Goal: Task Accomplishment & Management: Complete application form

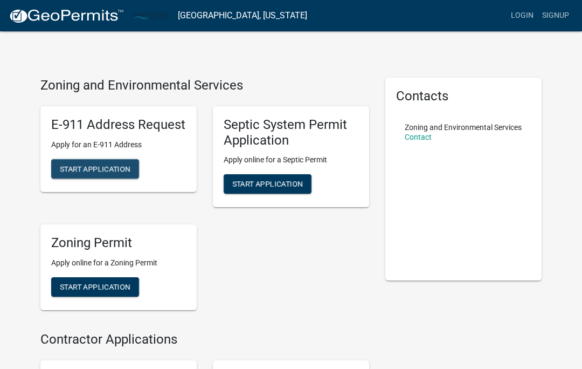
click at [103, 170] on span "Start Application" at bounding box center [95, 168] width 71 height 9
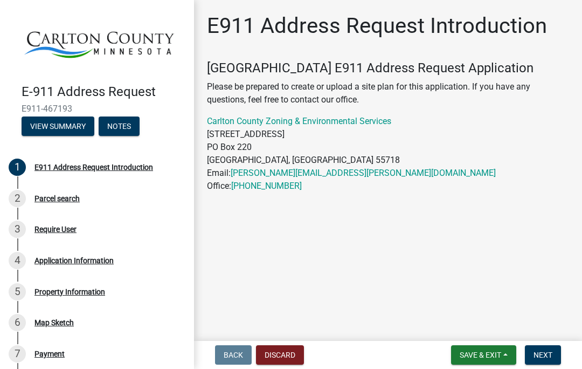
click at [468, 364] on button "Save & Exit" at bounding box center [483, 354] width 65 height 19
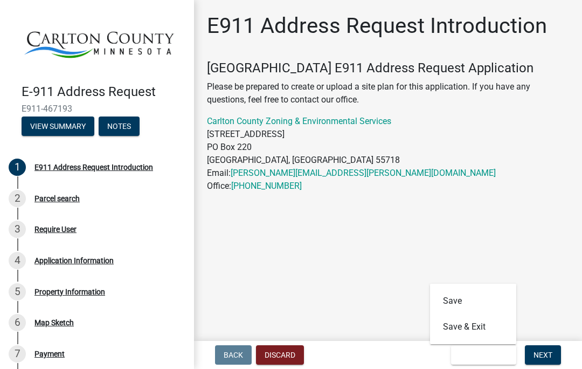
click at [383, 260] on main "E911 Address Request Introduction [GEOGRAPHIC_DATA] E911 Address Request Applic…" at bounding box center [388, 168] width 388 height 336
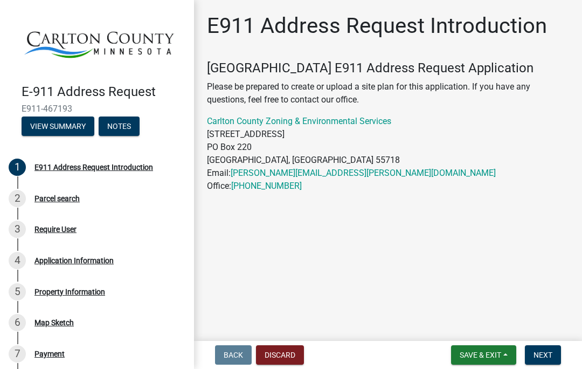
click at [549, 350] on span "Next" at bounding box center [542, 354] width 19 height 9
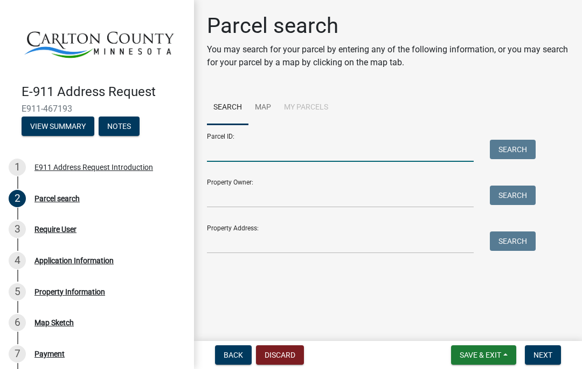
click at [225, 144] on input "Parcel ID:" at bounding box center [340, 151] width 267 height 22
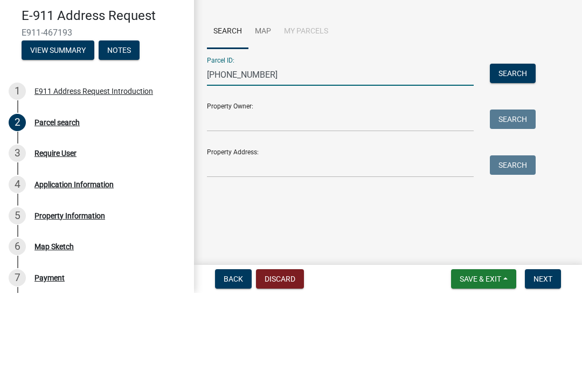
type input "[PHONE_NUMBER]"
click at [233, 185] on input "Property Owner:" at bounding box center [340, 196] width 267 height 22
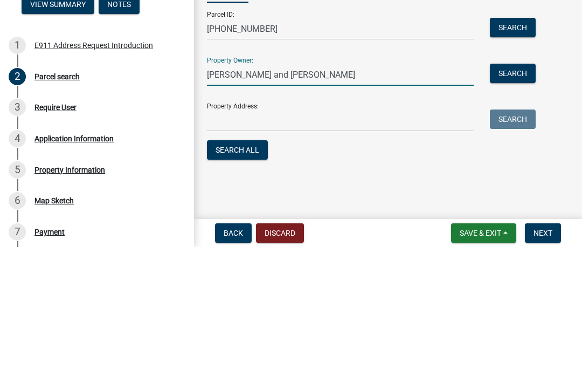
type input "[PERSON_NAME] and [PERSON_NAME]"
click at [231, 231] on input "Property Address:" at bounding box center [340, 242] width 267 height 22
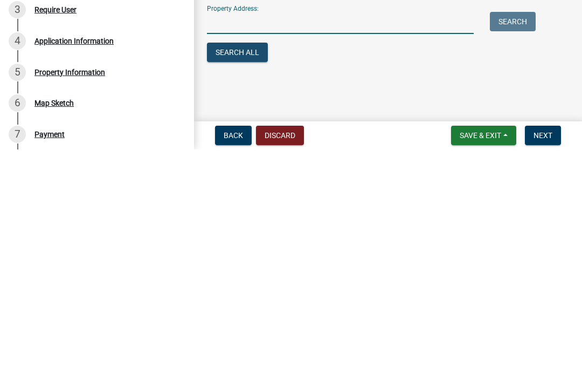
click at [242, 262] on button "Search All" at bounding box center [237, 271] width 61 height 19
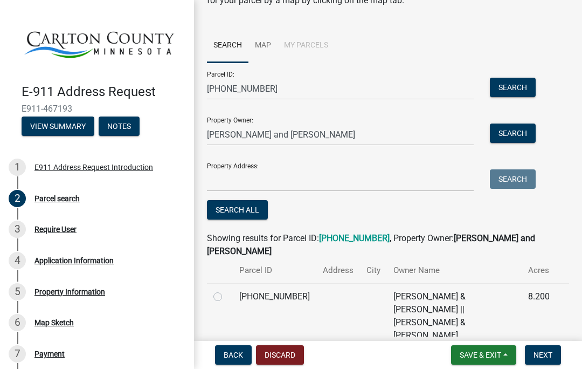
scroll to position [63, 0]
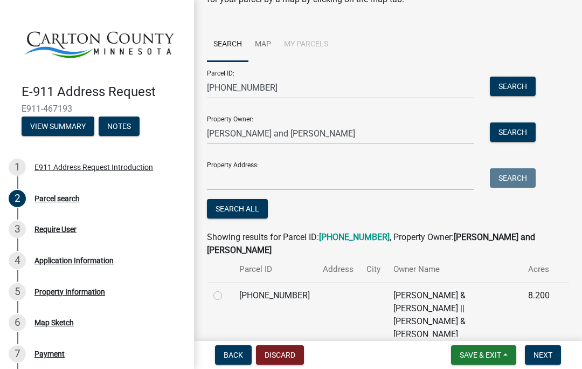
click at [226, 289] on label at bounding box center [226, 289] width 0 height 0
click at [226, 295] on input "radio" at bounding box center [229, 292] width 7 height 7
radio input "true"
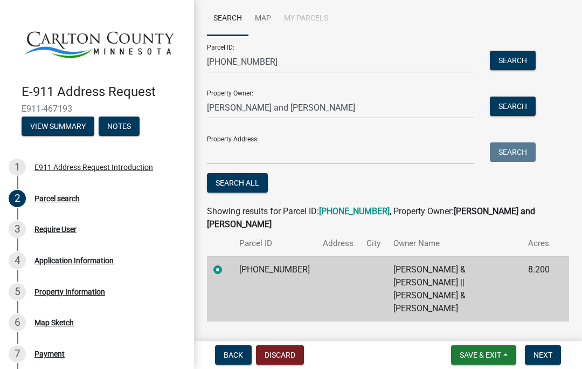
scroll to position [88, 0]
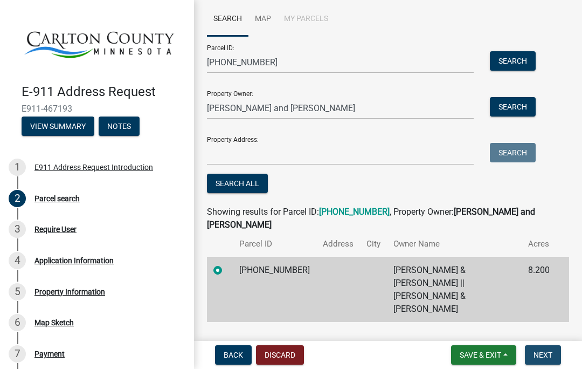
click at [541, 358] on span "Next" at bounding box center [542, 354] width 19 height 9
click at [545, 358] on span "Next" at bounding box center [542, 354] width 19 height 9
click at [226, 263] on label at bounding box center [226, 263] width 0 height 0
click at [226, 270] on input "radio" at bounding box center [229, 266] width 7 height 7
click at [240, 187] on button "Search All" at bounding box center [237, 183] width 61 height 19
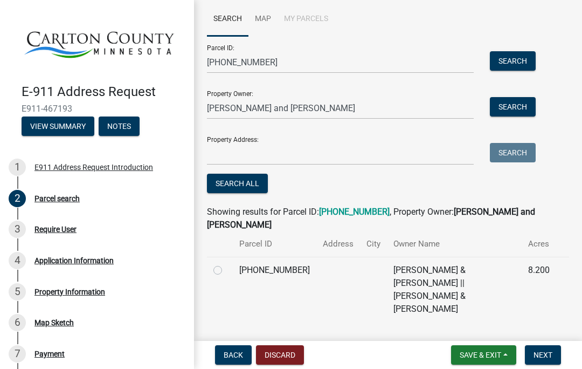
click at [226, 263] on label at bounding box center [226, 263] width 0 height 0
click at [226, 270] on input "radio" at bounding box center [229, 266] width 7 height 7
radio input "true"
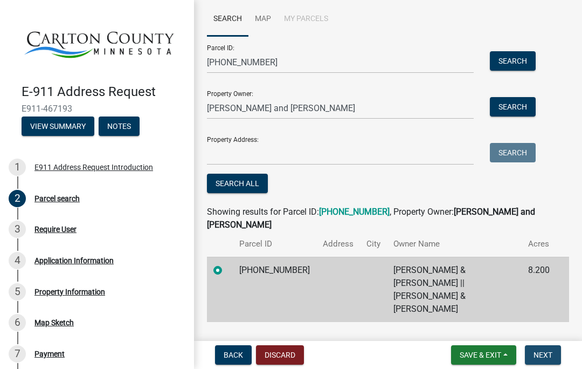
click at [543, 358] on span "Next" at bounding box center [542, 354] width 19 height 9
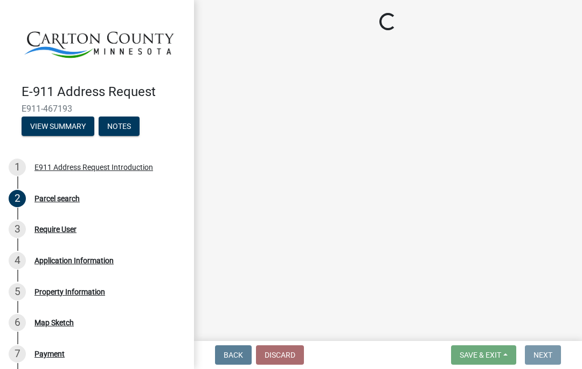
scroll to position [0, 0]
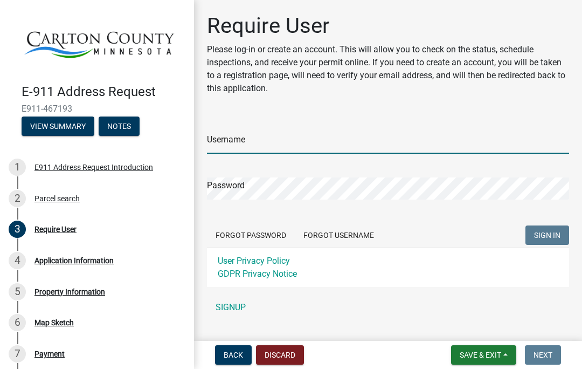
click at [233, 136] on input "Username" at bounding box center [388, 142] width 362 height 22
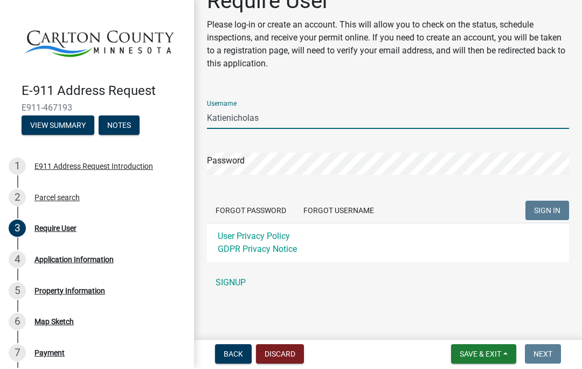
scroll to position [24, 0]
type input "Katienicholas"
click at [268, 139] on div "Password" at bounding box center [388, 156] width 362 height 37
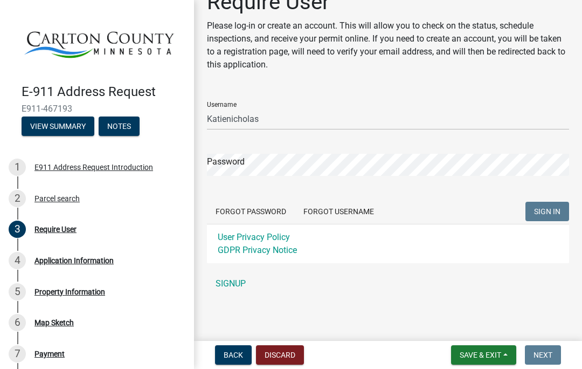
click at [232, 281] on link "SIGNUP" at bounding box center [388, 284] width 362 height 22
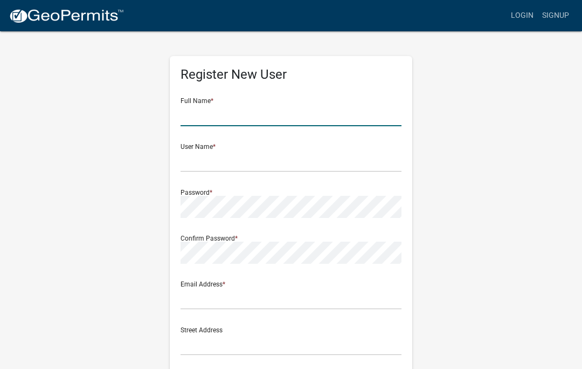
click at [224, 112] on input "text" at bounding box center [291, 115] width 221 height 22
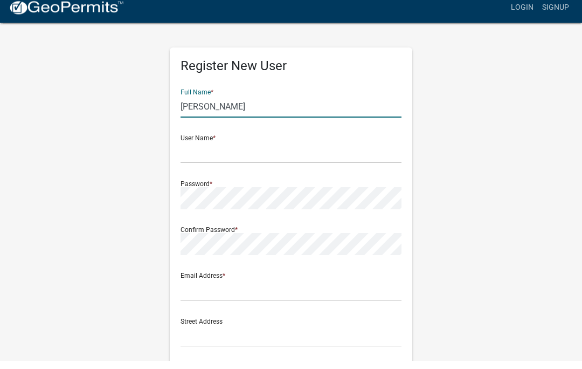
type input "[PERSON_NAME]"
click at [218, 150] on input "text" at bounding box center [291, 161] width 221 height 22
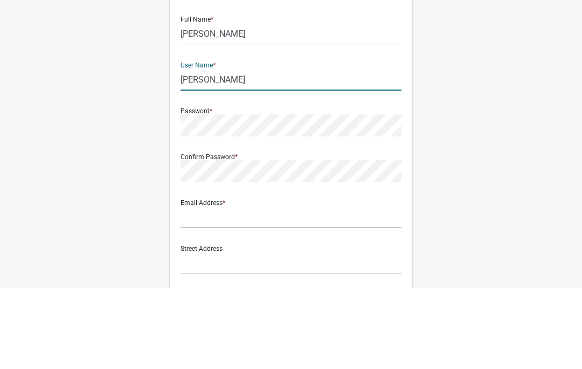
type input "[PERSON_NAME]"
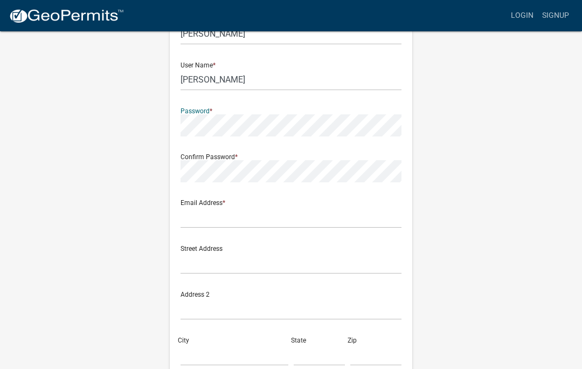
click at [212, 112] on div "Password *" at bounding box center [291, 117] width 221 height 37
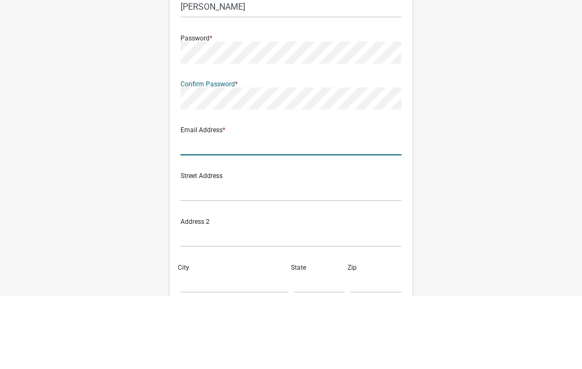
click at [241, 191] on div "Email Address *" at bounding box center [291, 209] width 221 height 37
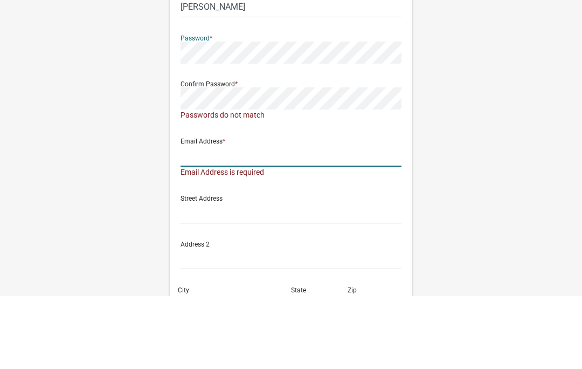
click at [216, 218] on input "text" at bounding box center [291, 229] width 221 height 22
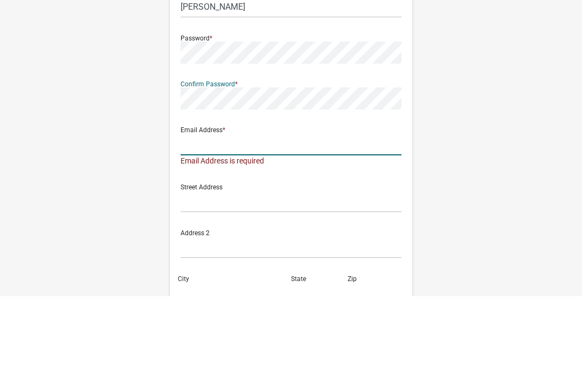
click at [217, 206] on input "text" at bounding box center [291, 217] width 221 height 22
type input "[EMAIL_ADDRESS][DOMAIN_NAME]"
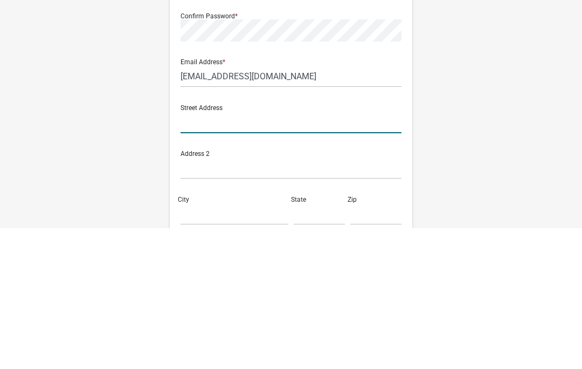
click at [210, 252] on input "text" at bounding box center [291, 263] width 221 height 22
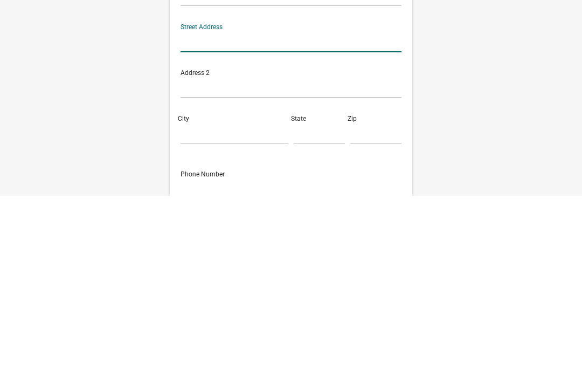
scroll to position [131, 0]
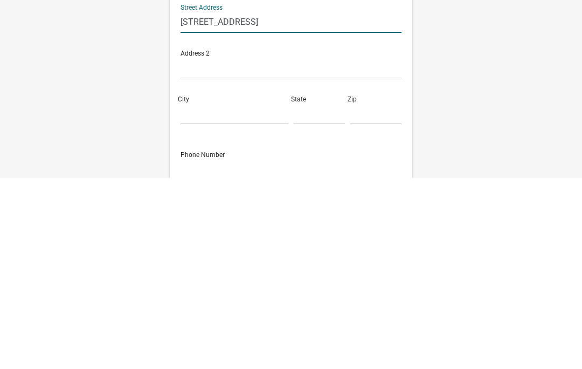
type input "[STREET_ADDRESS]"
click at [198, 294] on input "City" at bounding box center [235, 305] width 108 height 22
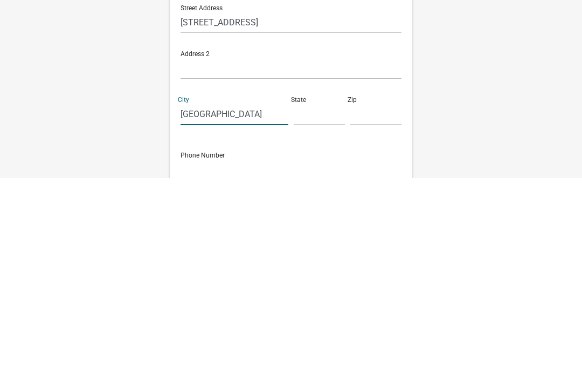
type input "[GEOGRAPHIC_DATA]"
click at [305, 294] on input "text" at bounding box center [319, 305] width 51 height 22
type input "MN"
click at [363, 294] on input "text" at bounding box center [375, 305] width 51 height 22
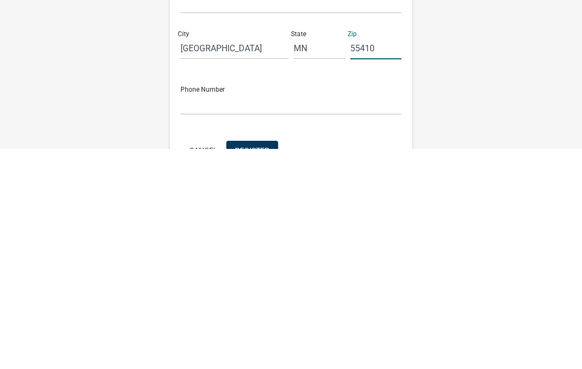
scroll to position [171, 0]
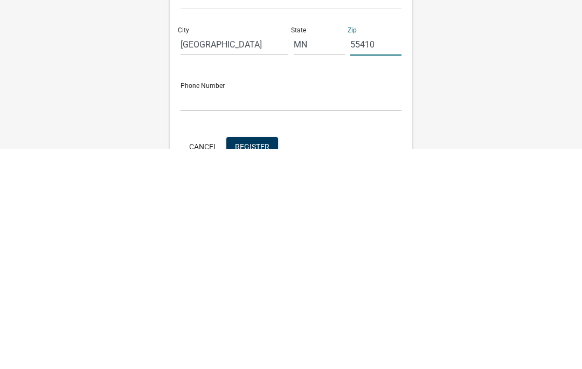
type input "55410"
click at [212, 309] on input "text" at bounding box center [291, 320] width 221 height 22
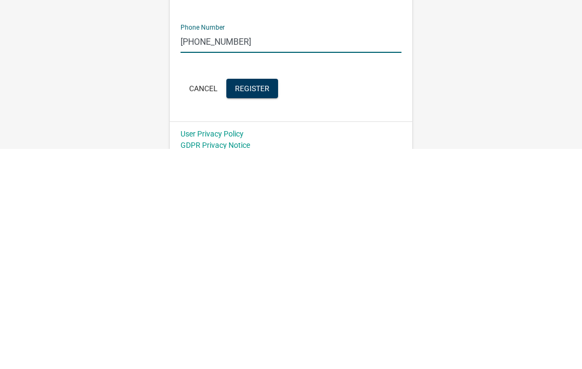
type input "[PHONE_NUMBER]"
click at [247, 303] on span "Register" at bounding box center [252, 307] width 34 height 9
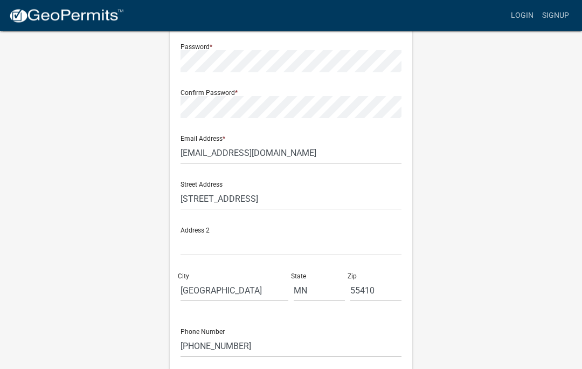
scroll to position [191, 0]
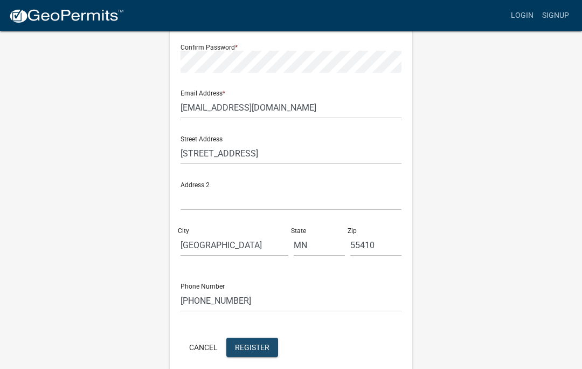
click at [256, 349] on span "Register" at bounding box center [252, 346] width 34 height 9
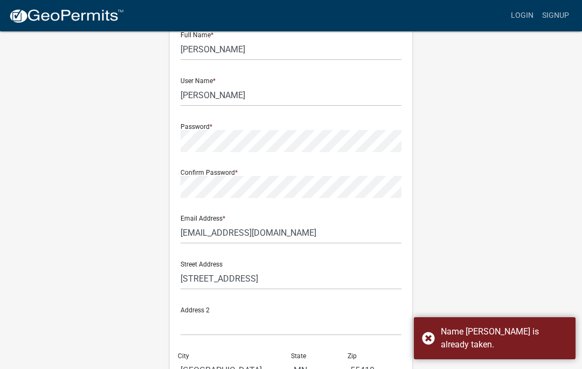
scroll to position [65, 0]
click at [215, 97] on input "[PERSON_NAME]" at bounding box center [291, 96] width 221 height 22
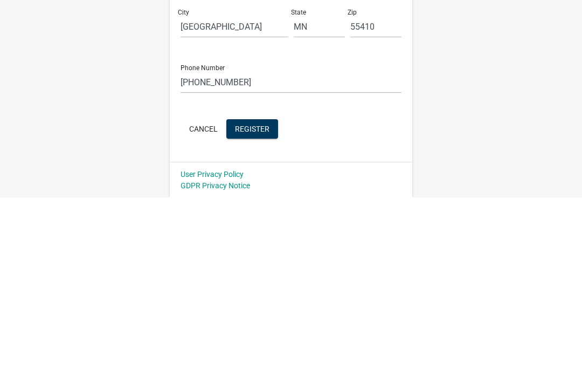
scroll to position [191, 0]
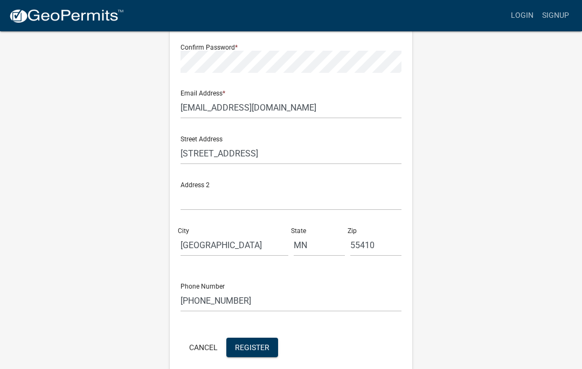
type input "KatieN"
click at [252, 350] on span "Register" at bounding box center [252, 346] width 34 height 9
